Goal: Task Accomplishment & Management: Manage account settings

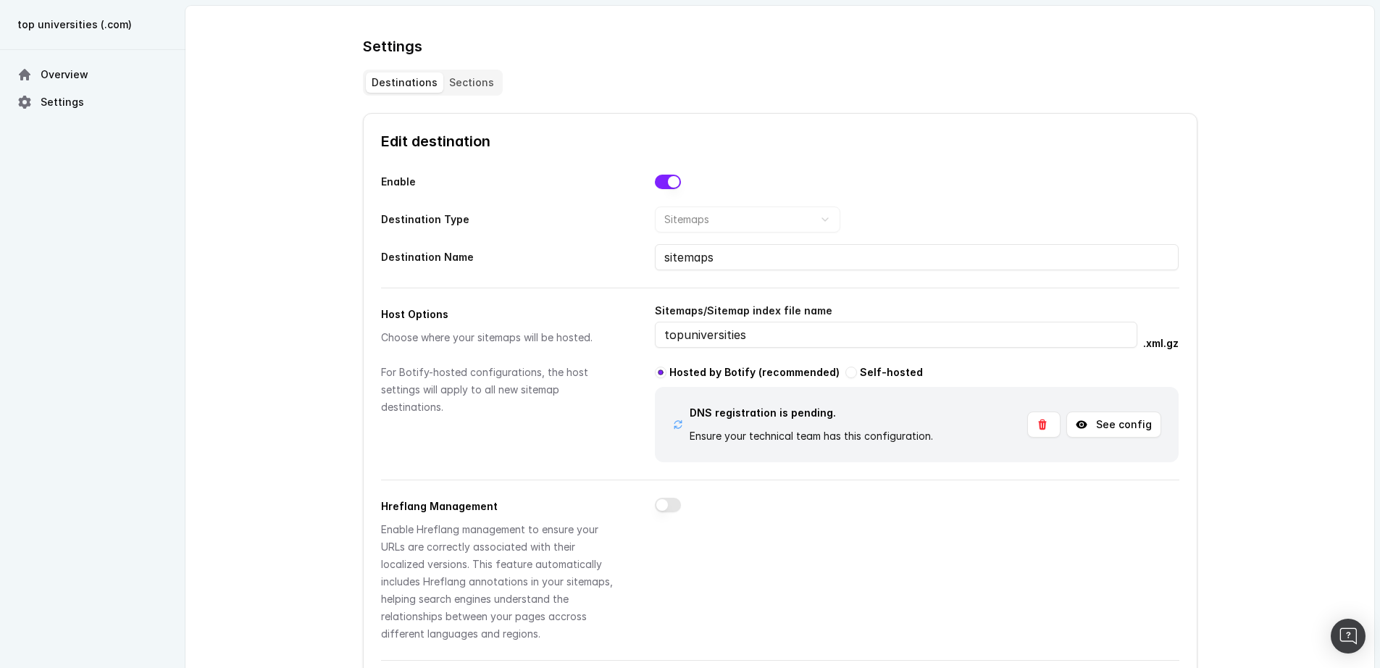
click at [1135, 430] on button "See config" at bounding box center [1113, 424] width 95 height 26
